Goal: Transaction & Acquisition: Download file/media

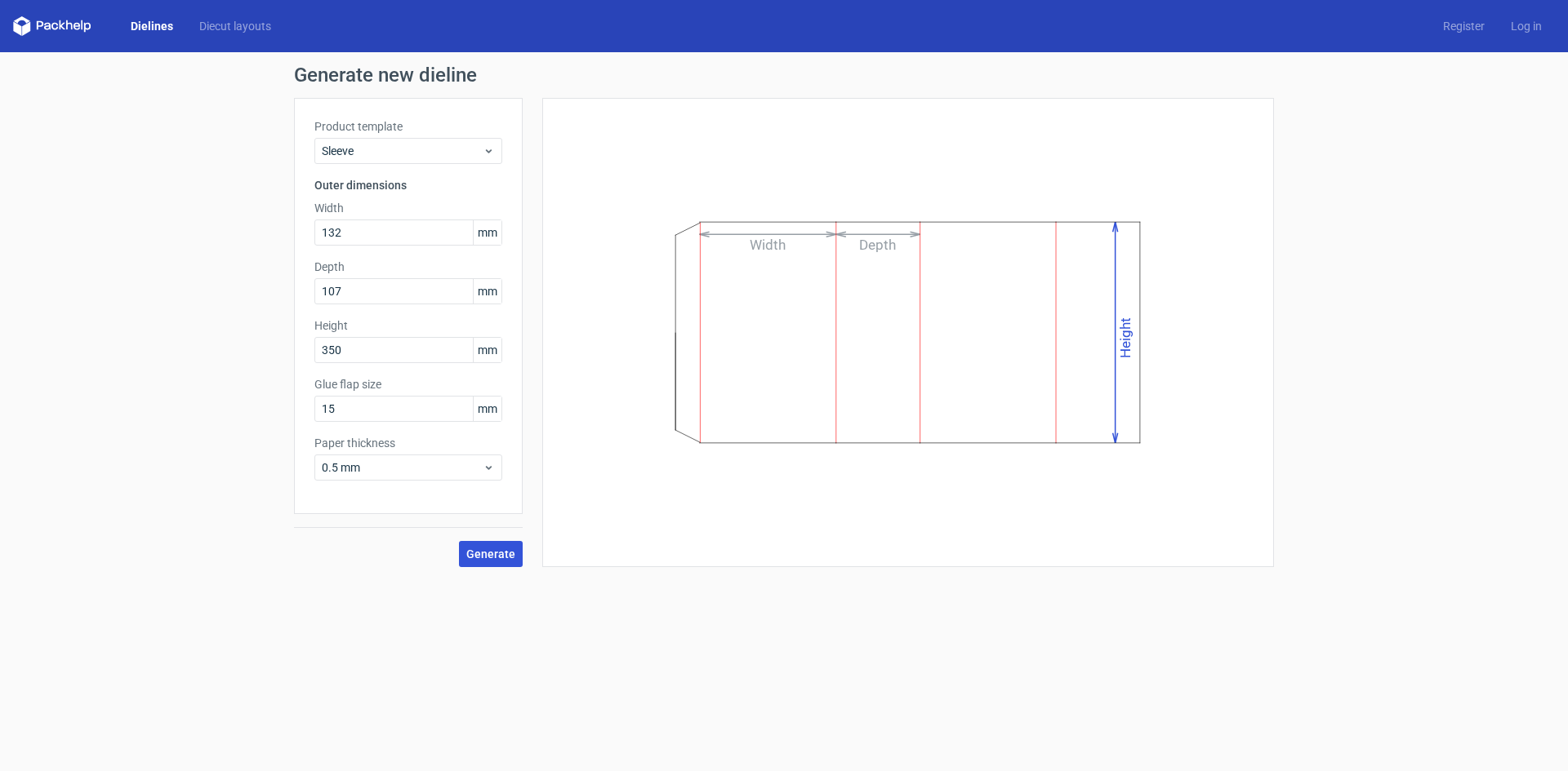
type input "350"
click at [484, 558] on span "Generate" at bounding box center [490, 554] width 49 height 12
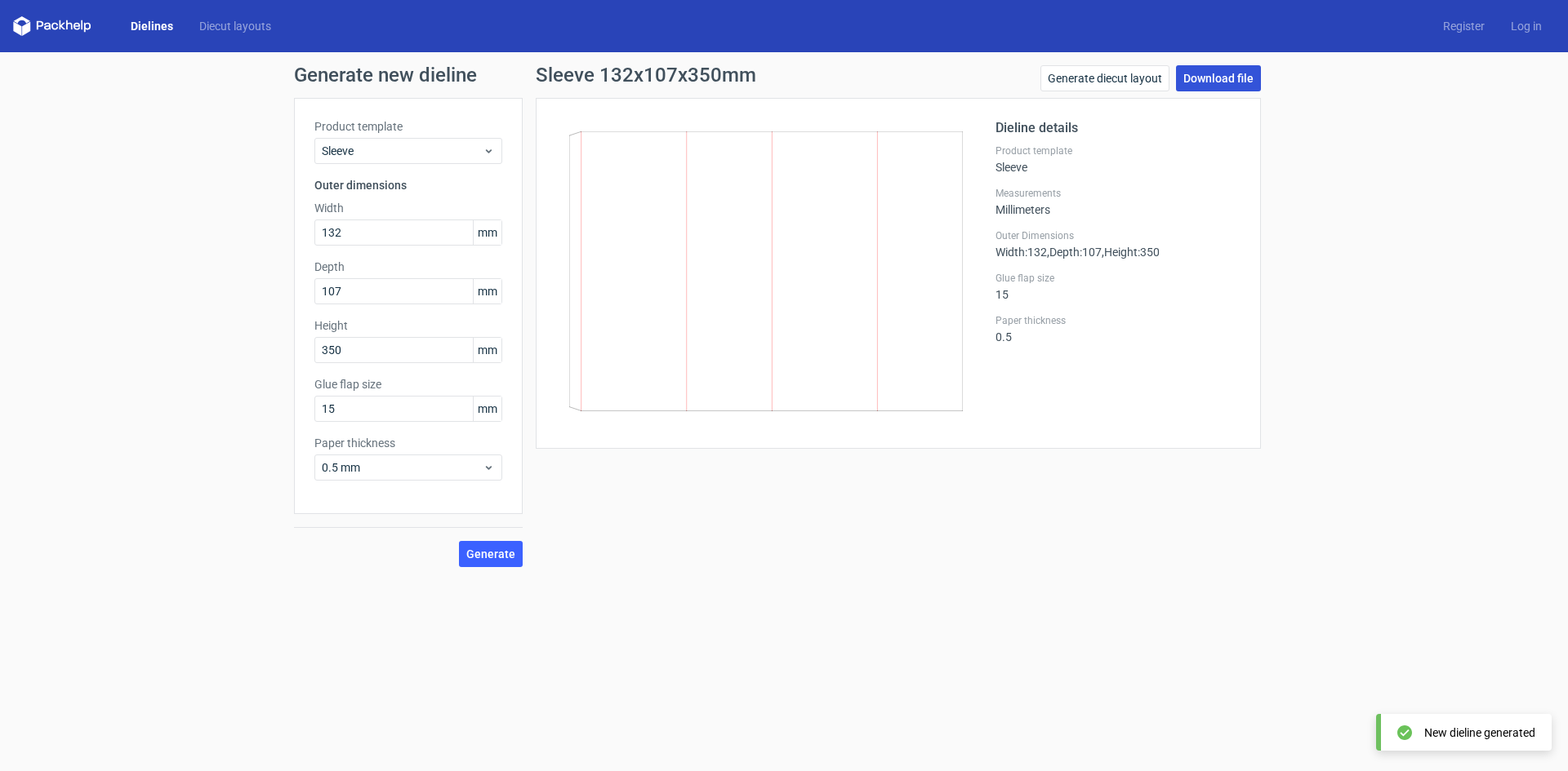
click at [1227, 79] on link "Download file" at bounding box center [1217, 78] width 85 height 26
click at [1124, 608] on form "Generate new dieline Product template Sleeve Outer dimensions Width 132 mm Dept…" at bounding box center [784, 411] width 1568 height 719
click at [1217, 80] on link "Download file" at bounding box center [1217, 78] width 85 height 26
click at [869, 267] on icon at bounding box center [766, 271] width 393 height 280
click at [499, 554] on span "Generate" at bounding box center [490, 554] width 49 height 12
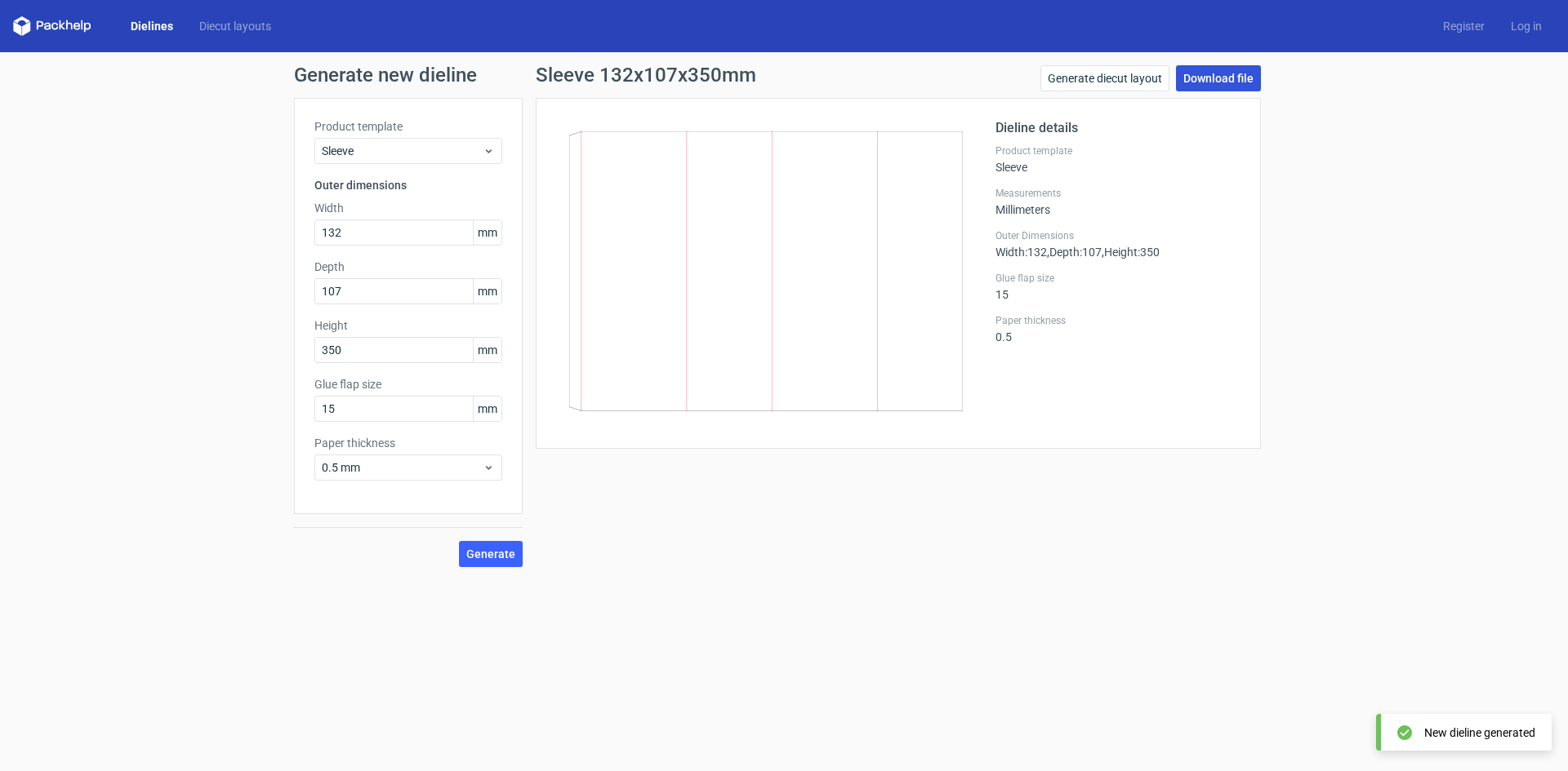
click at [1219, 80] on link "Download file" at bounding box center [1217, 78] width 85 height 26
